Goal: Transaction & Acquisition: Purchase product/service

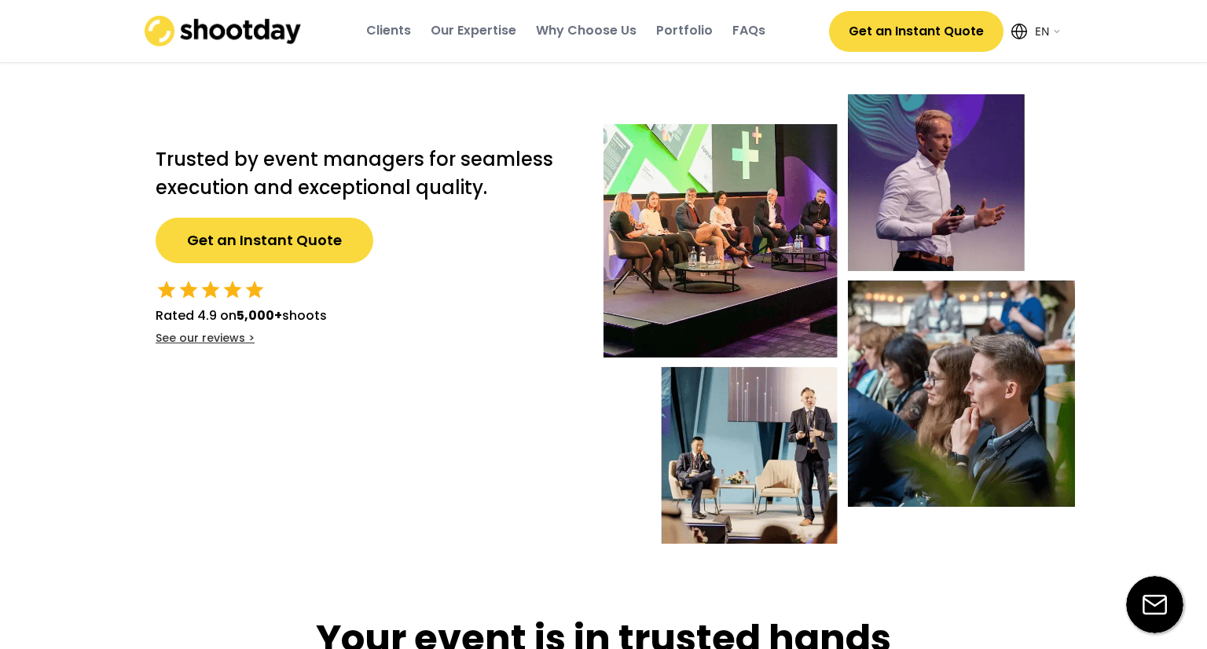
select select ""en""
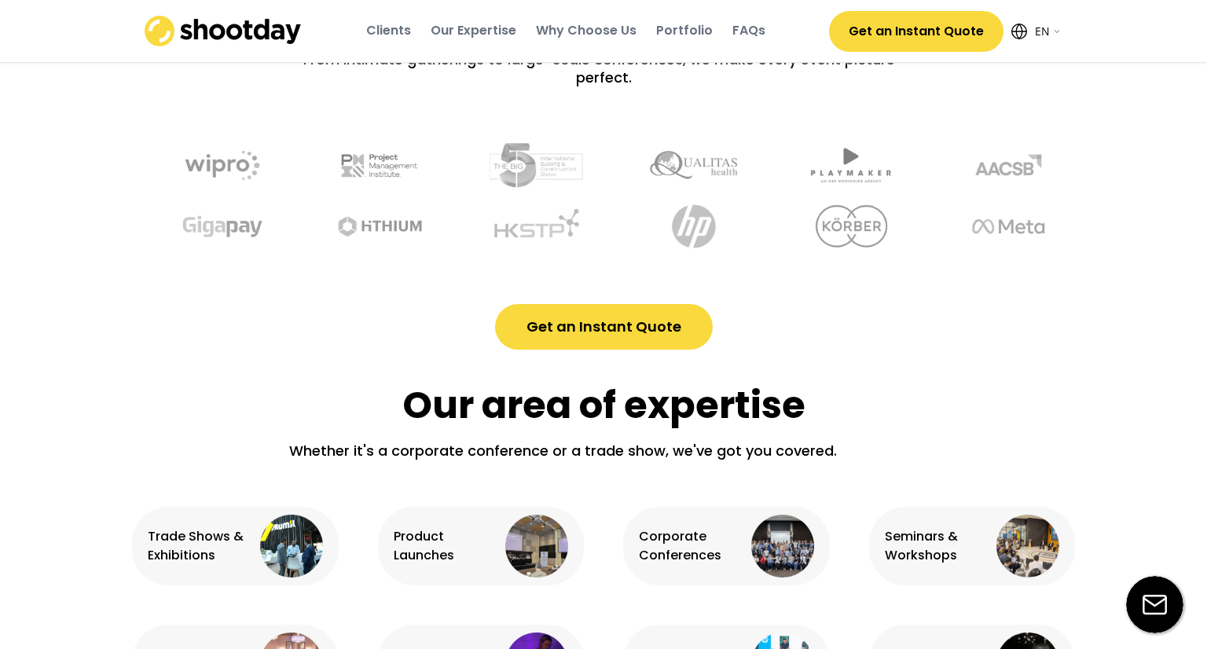
scroll to position [704, 0]
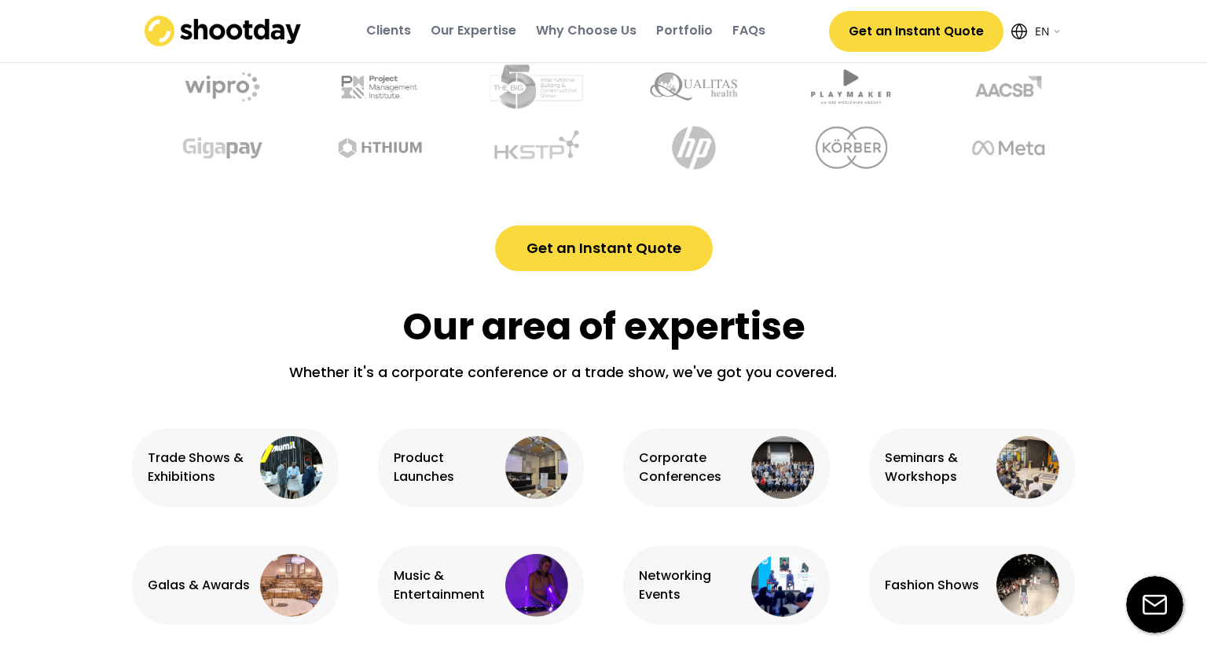
click at [573, 247] on button "Get an Instant Quote" at bounding box center [604, 248] width 218 height 46
